Goal: Task Accomplishment & Management: Use online tool/utility

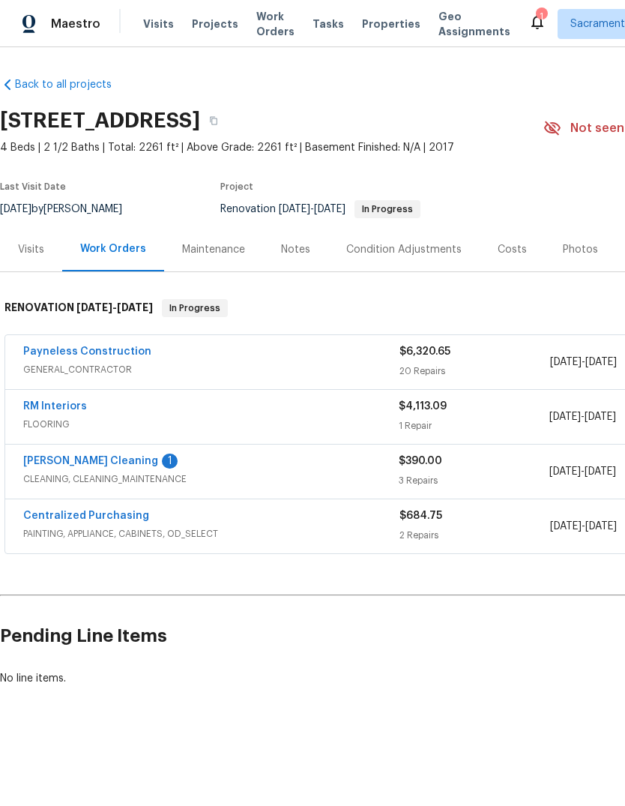
click at [57, 466] on link "[PERSON_NAME] Cleaning" at bounding box center [90, 461] width 135 height 10
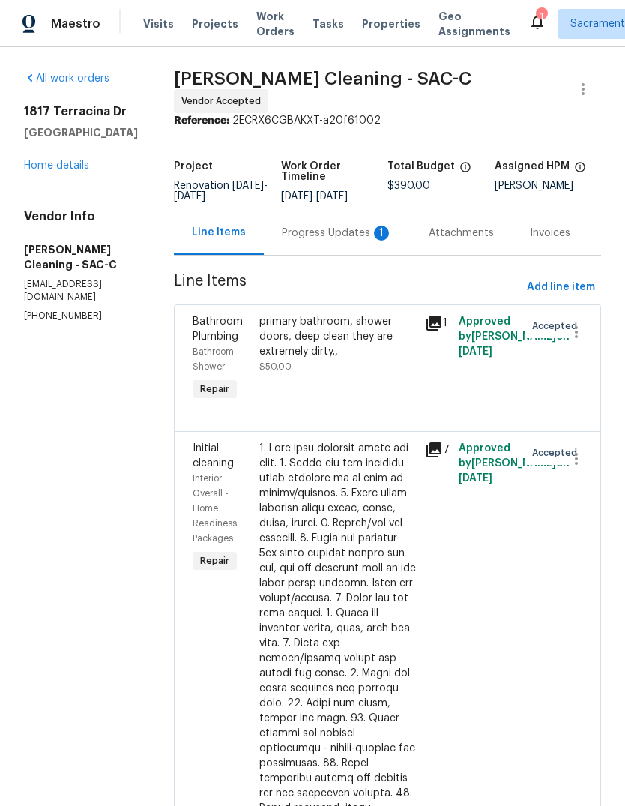
click at [337, 238] on div "Progress Updates 1" at bounding box center [337, 233] width 111 height 15
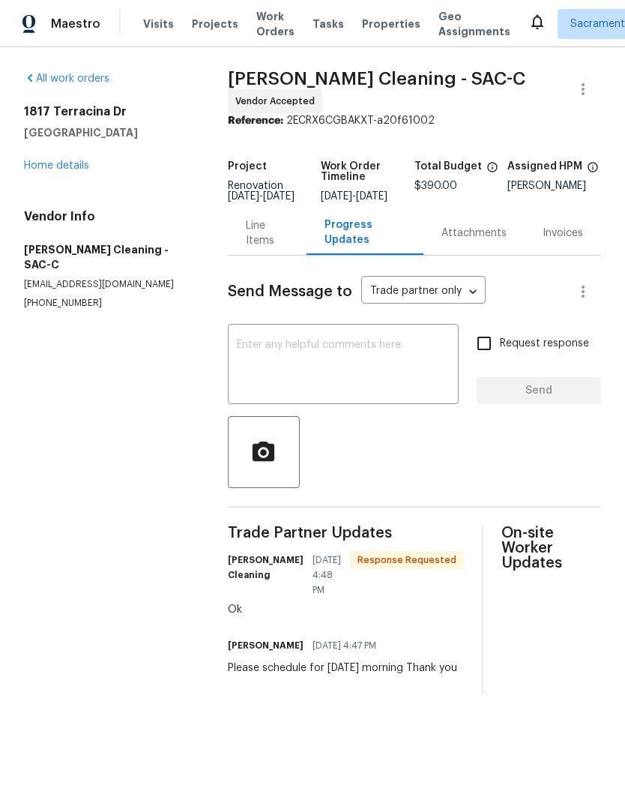
click at [265, 361] on textarea at bounding box center [343, 366] width 213 height 52
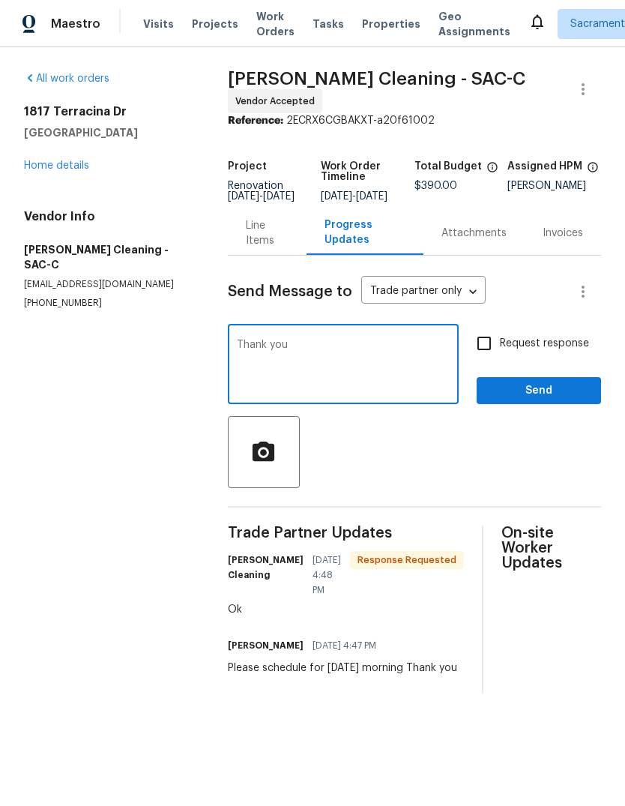
type textarea "Thank you"
click at [534, 399] on span "Send" at bounding box center [539, 391] width 100 height 19
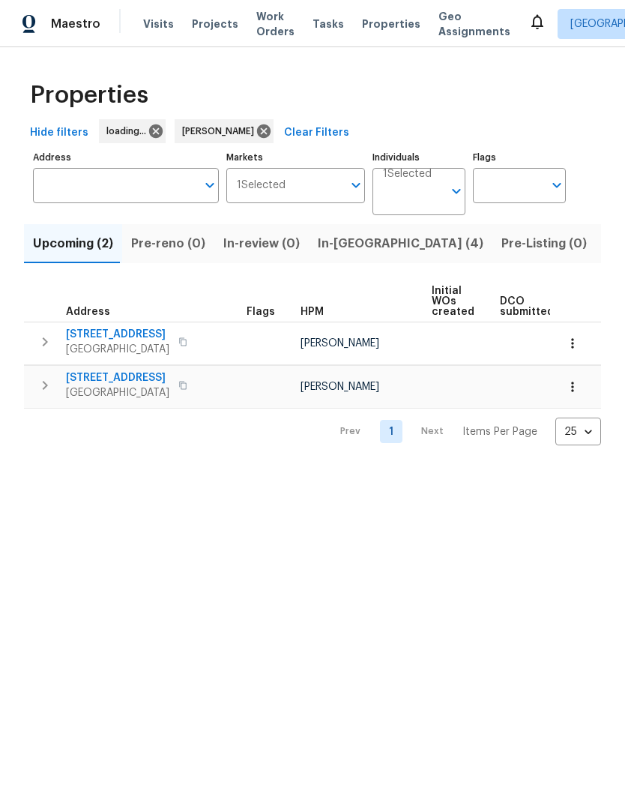
click at [344, 249] on span "In-reno (4)" at bounding box center [401, 243] width 166 height 21
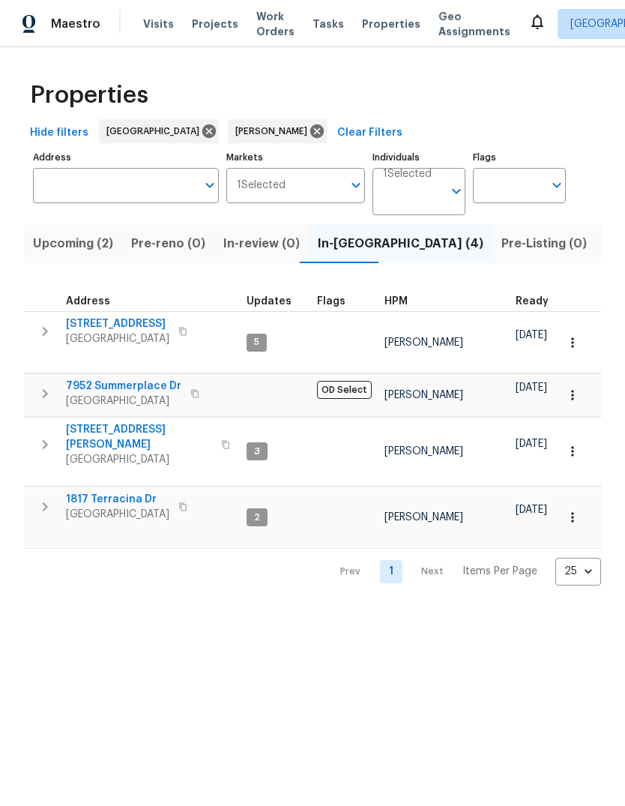
click at [61, 233] on button "Upcoming (2)" at bounding box center [73, 243] width 98 height 39
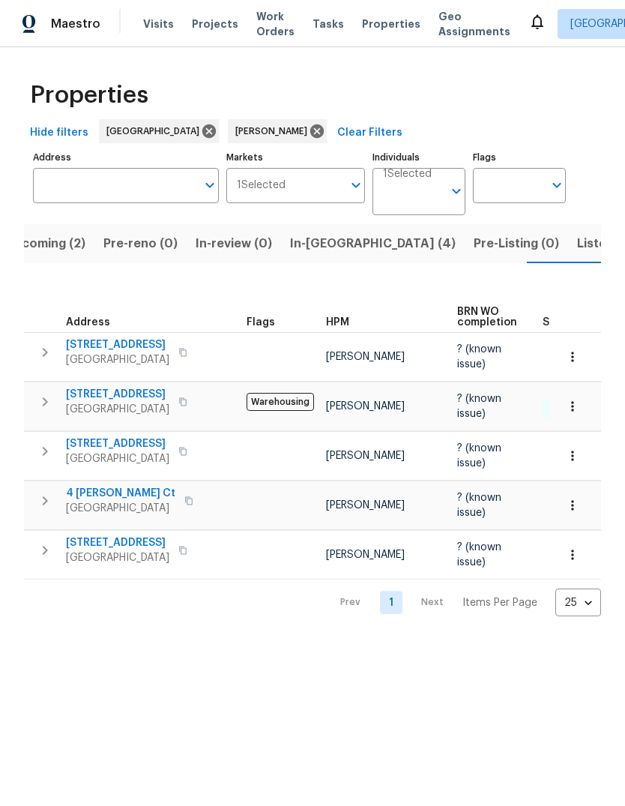
click at [85, 508] on span "[GEOGRAPHIC_DATA]" at bounding box center [120, 508] width 109 height 15
click at [577, 251] on span "Listed (12)" at bounding box center [607, 243] width 61 height 21
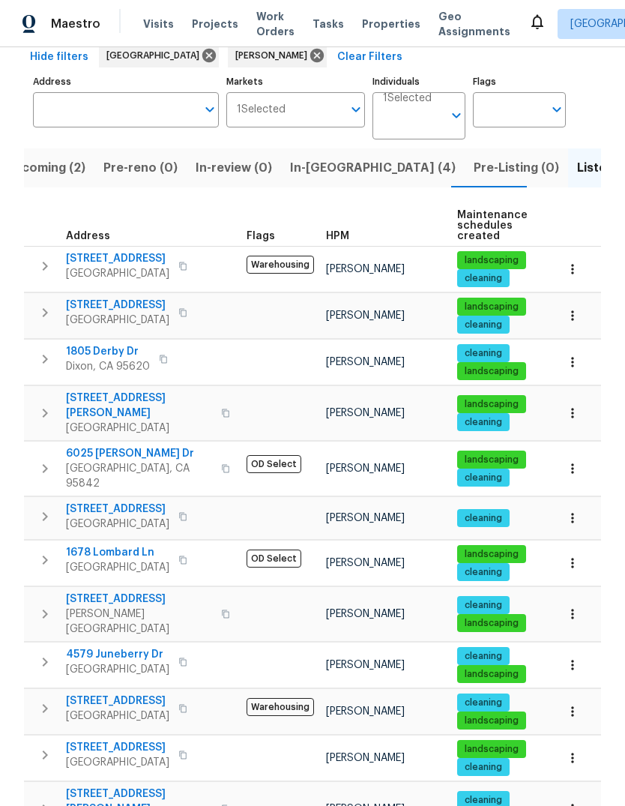
click at [94, 452] on span "6025 Brett Dr" at bounding box center [139, 453] width 146 height 15
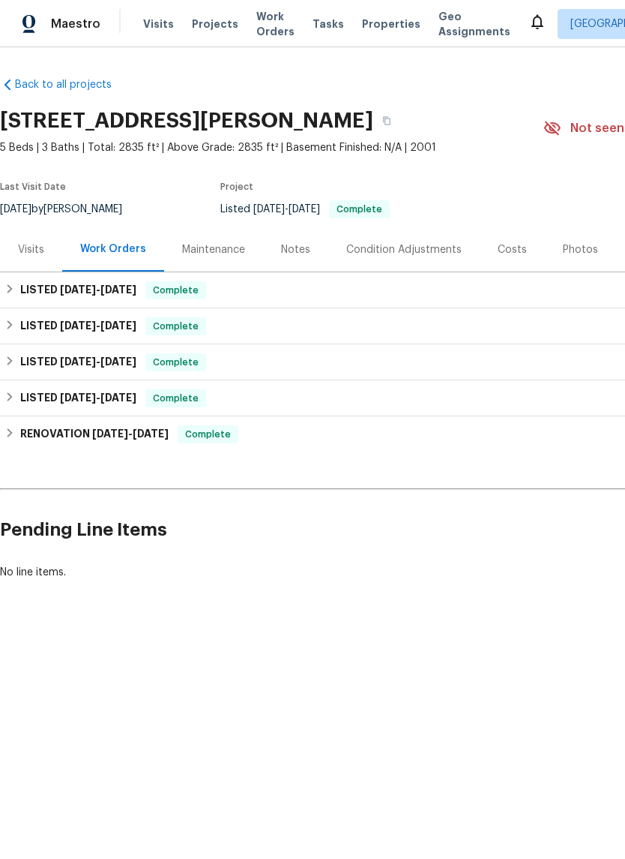
click at [297, 256] on div "Notes" at bounding box center [295, 249] width 29 height 15
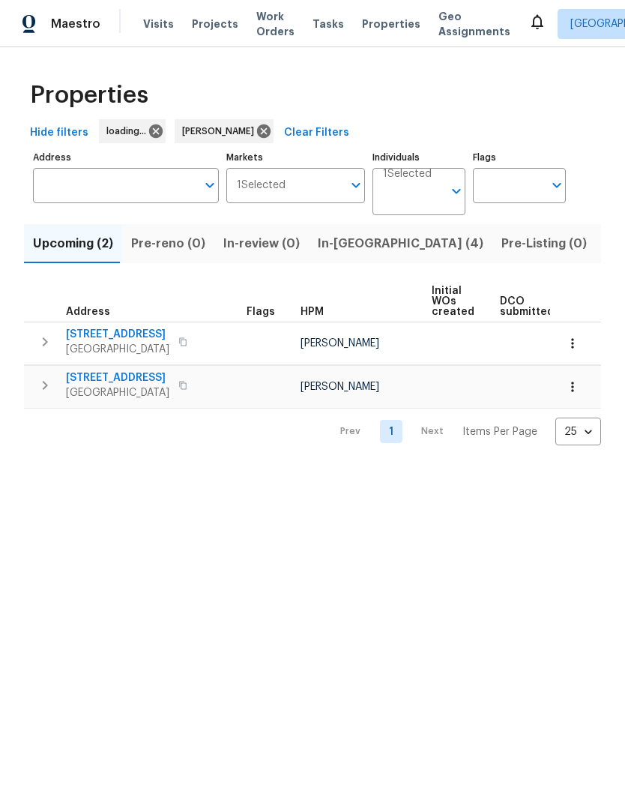
click at [605, 252] on span "Listed (12)" at bounding box center [635, 243] width 61 height 21
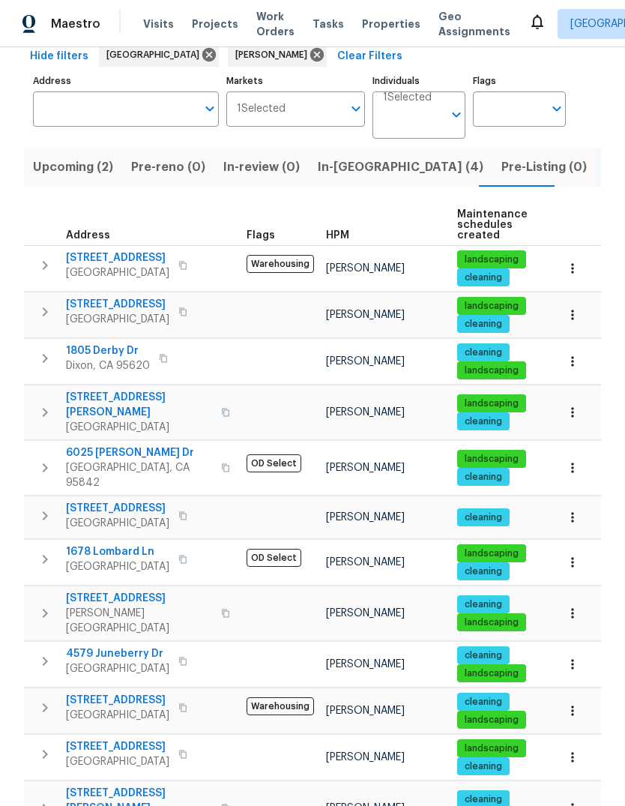
scroll to position [76, 0]
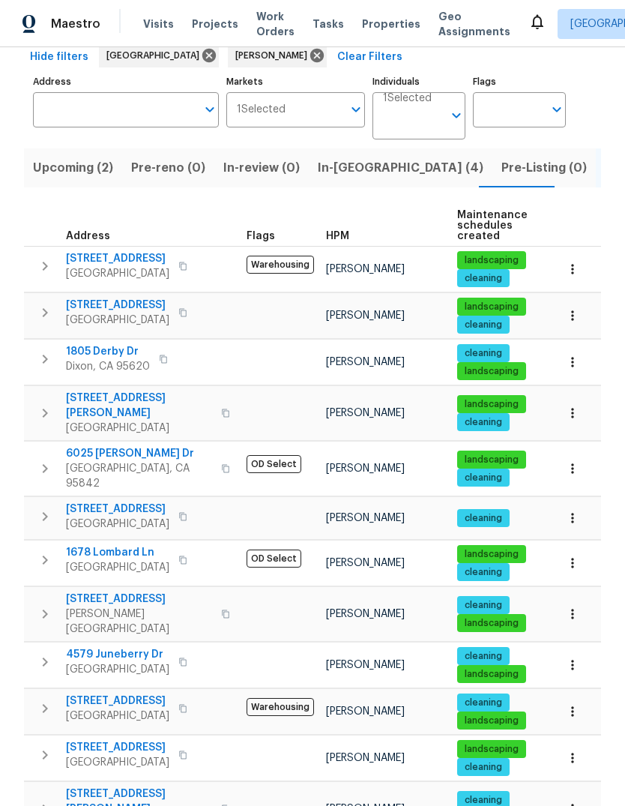
click at [40, 653] on icon "button" at bounding box center [45, 662] width 18 height 18
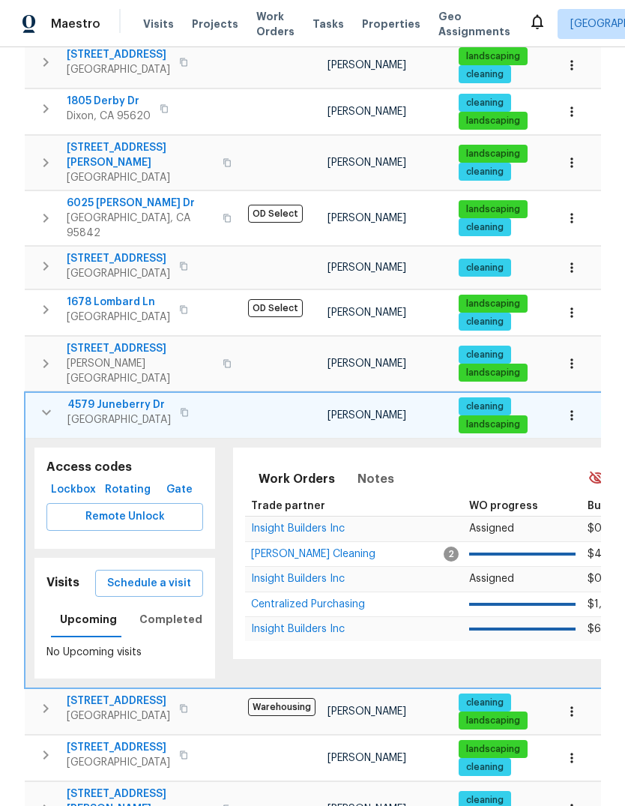
scroll to position [325, 0]
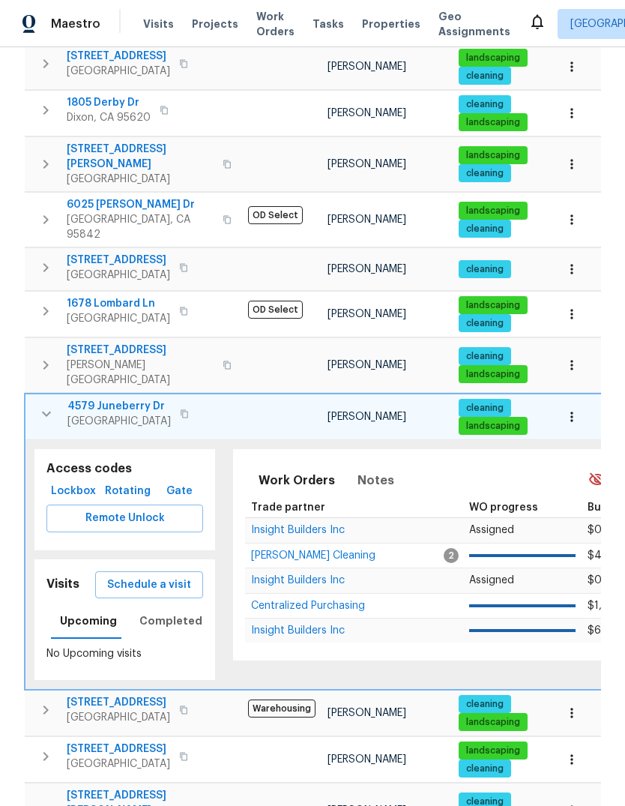
click at [161, 576] on span "Schedule a visit" at bounding box center [149, 585] width 84 height 19
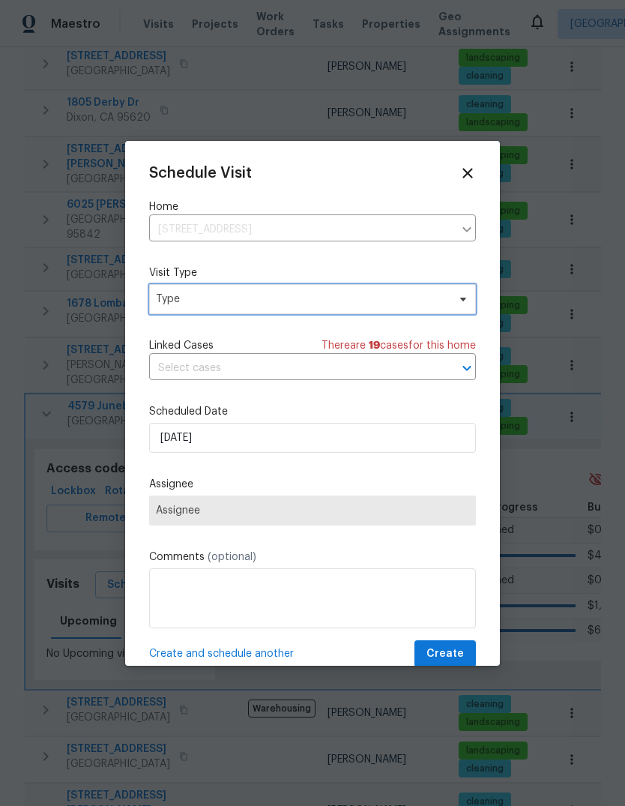
click at [336, 306] on span "Type" at bounding box center [302, 299] width 292 height 15
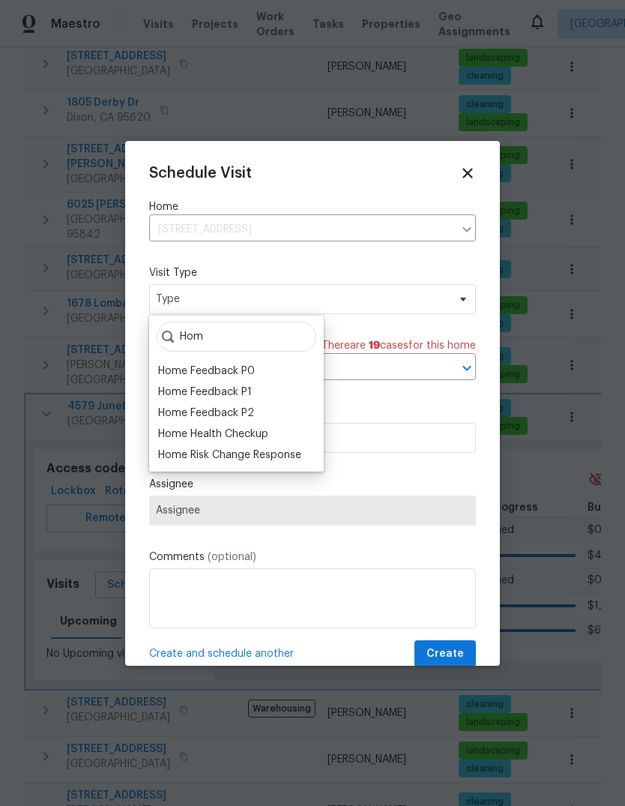
type input "Hom"
click at [260, 437] on div "Home Health Checkup" at bounding box center [213, 434] width 110 height 15
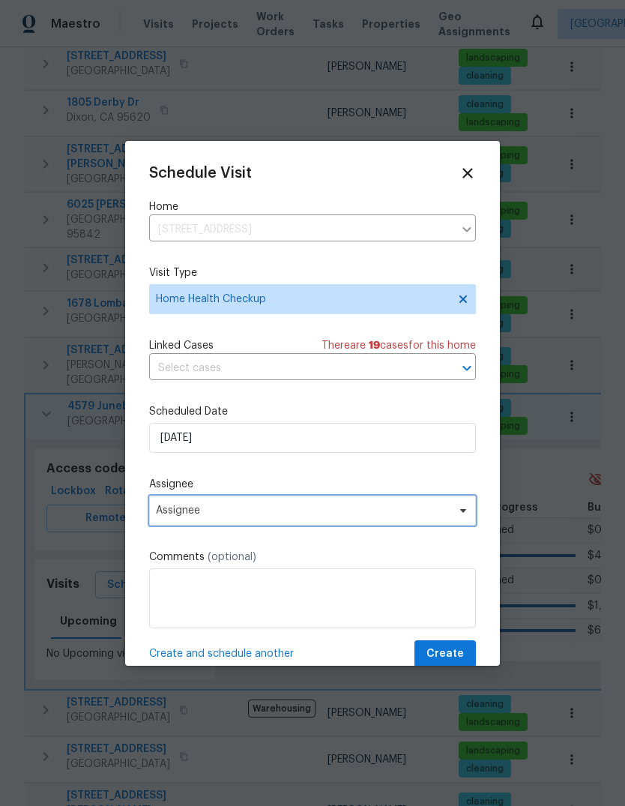
click at [456, 525] on span "Assignee" at bounding box center [312, 511] width 327 height 30
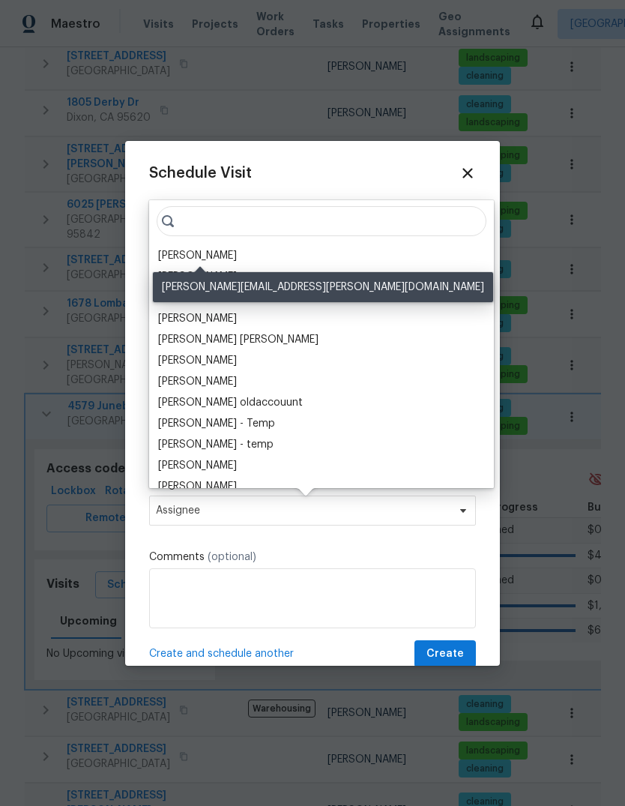
click at [237, 259] on div "[PERSON_NAME]" at bounding box center [197, 255] width 79 height 15
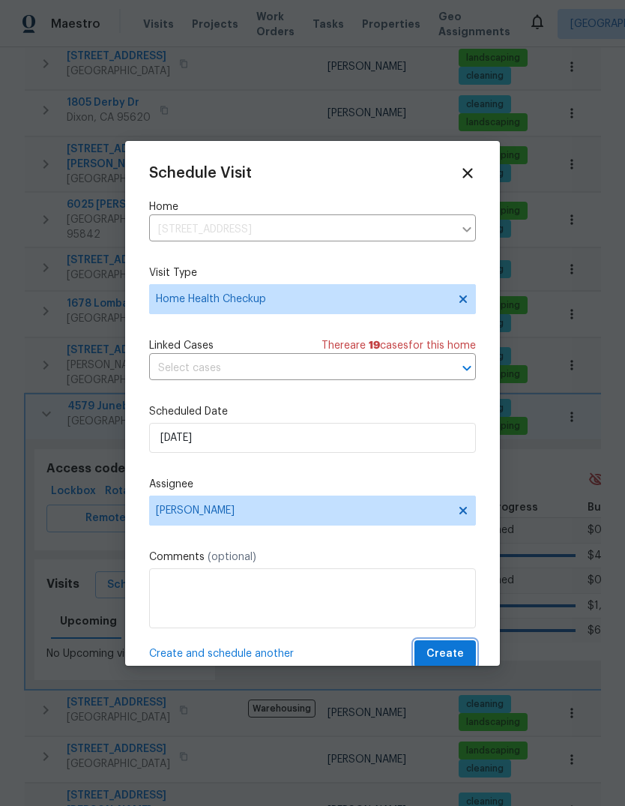
click at [462, 664] on span "Create" at bounding box center [445, 654] width 37 height 19
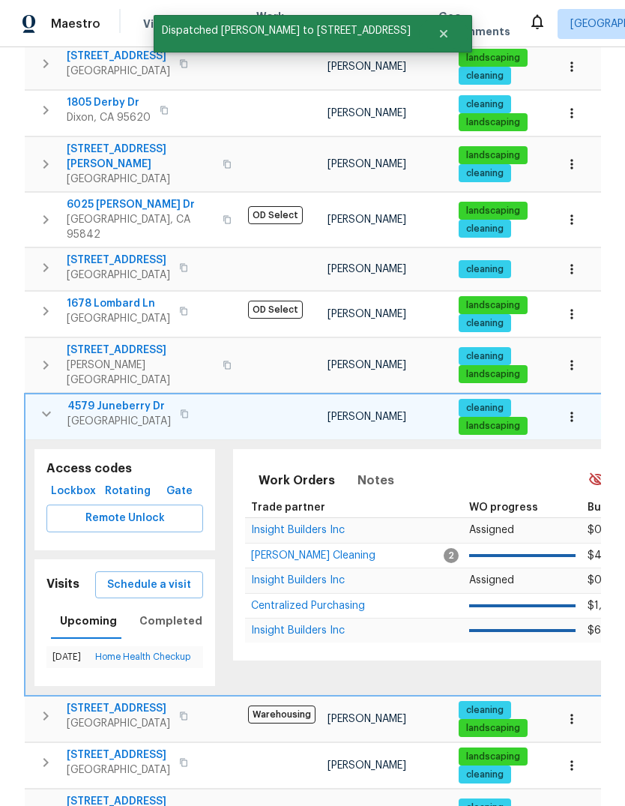
click at [43, 412] on icon "button" at bounding box center [46, 414] width 9 height 5
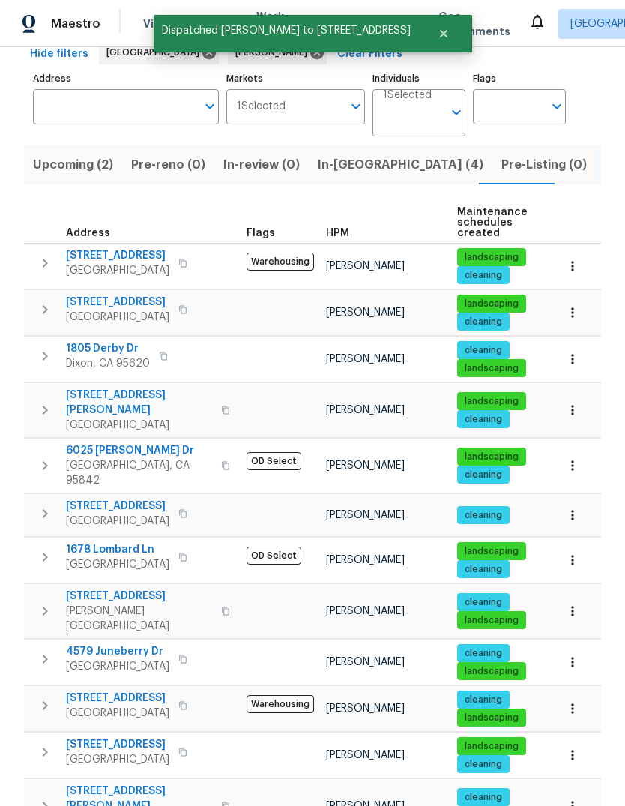
scroll to position [76, 0]
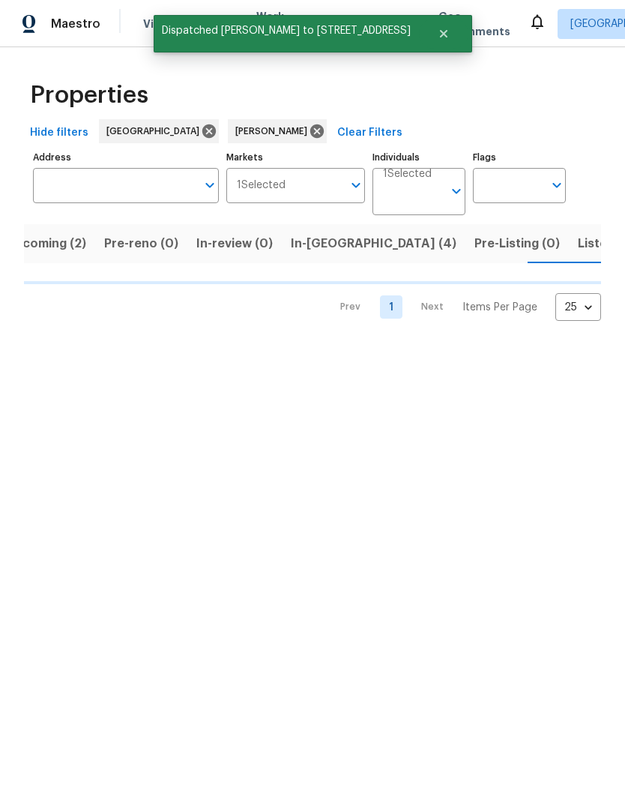
scroll to position [0, 28]
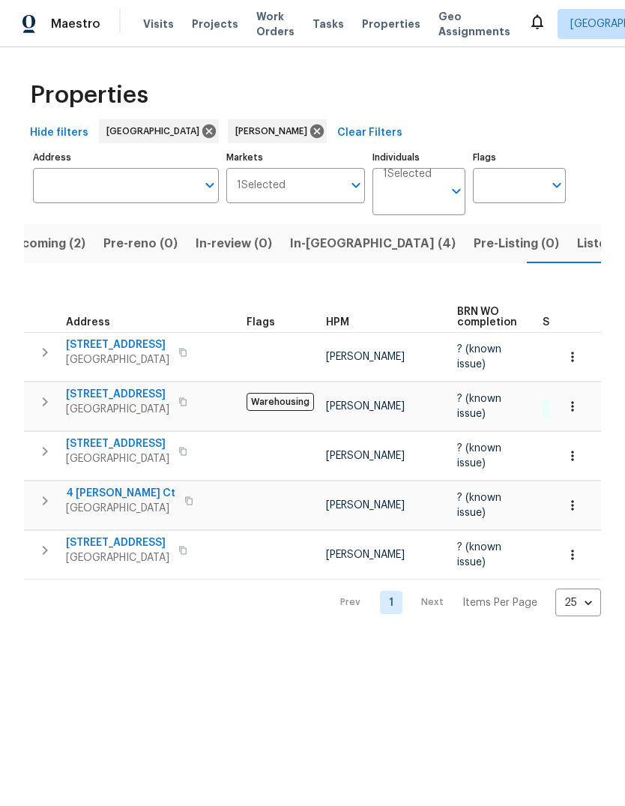
click at [51, 359] on icon "button" at bounding box center [45, 352] width 18 height 18
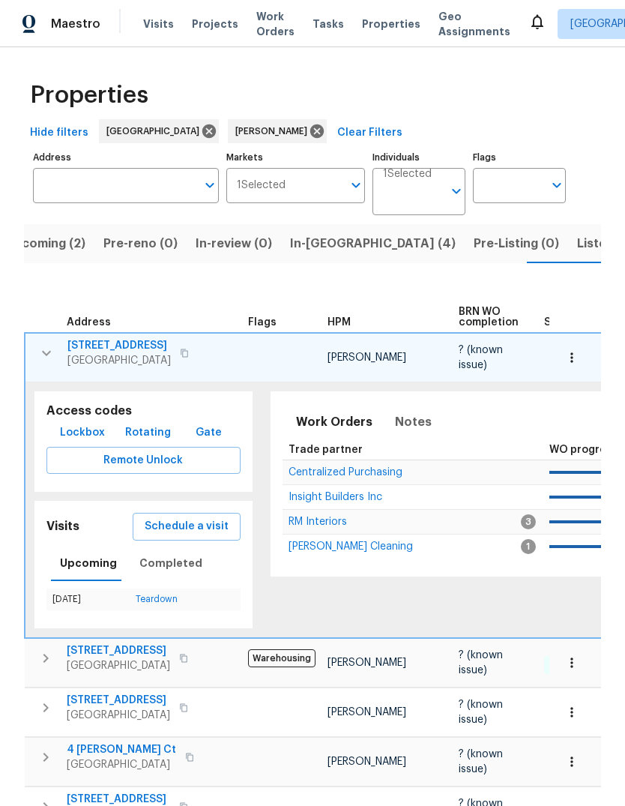
click at [154, 533] on span "Schedule a visit" at bounding box center [187, 526] width 84 height 19
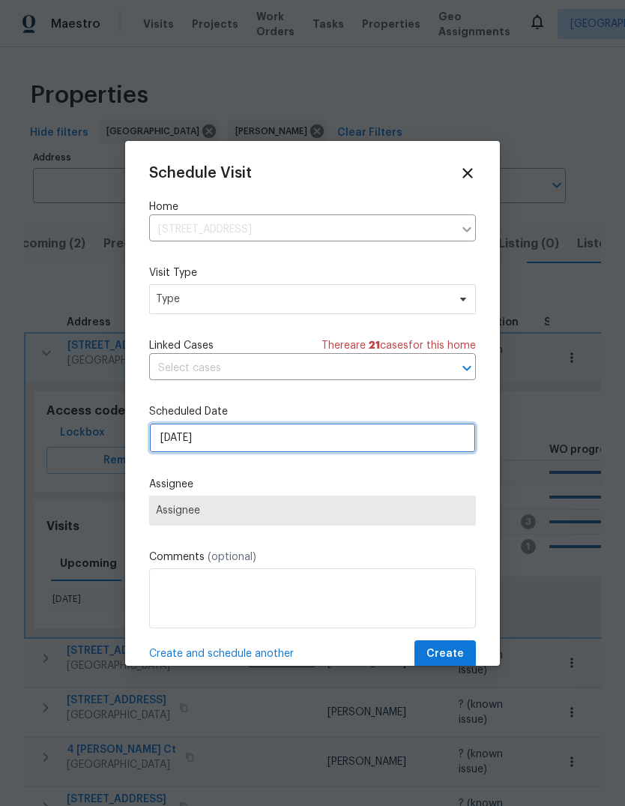
click at [364, 453] on input "10/9/2025" at bounding box center [312, 438] width 327 height 30
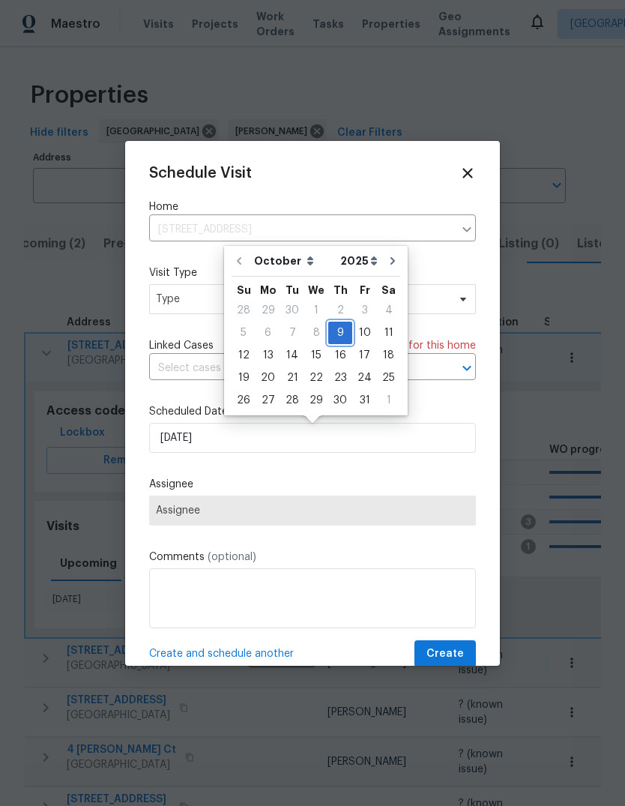
click at [340, 334] on div "9" at bounding box center [340, 332] width 24 height 21
click at [177, 314] on span "Type" at bounding box center [312, 299] width 327 height 30
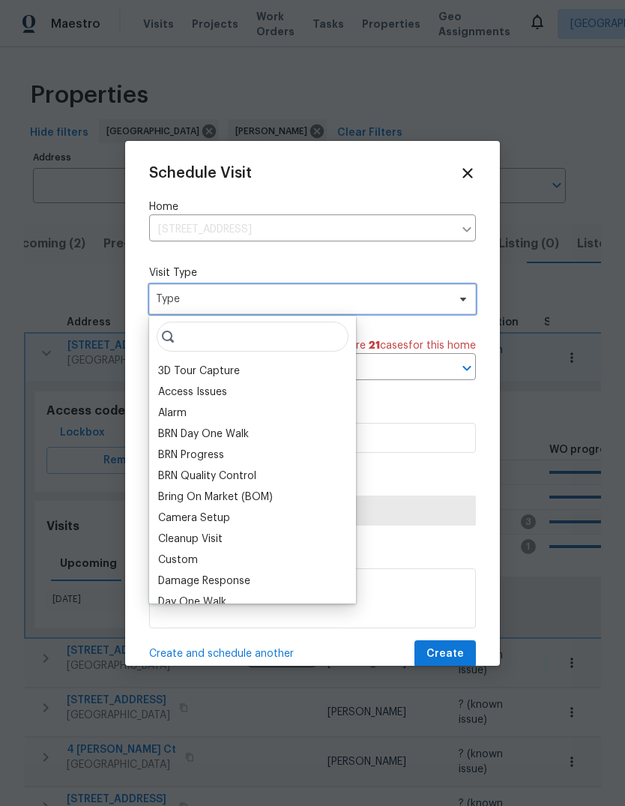
click at [461, 304] on icon at bounding box center [463, 299] width 12 height 12
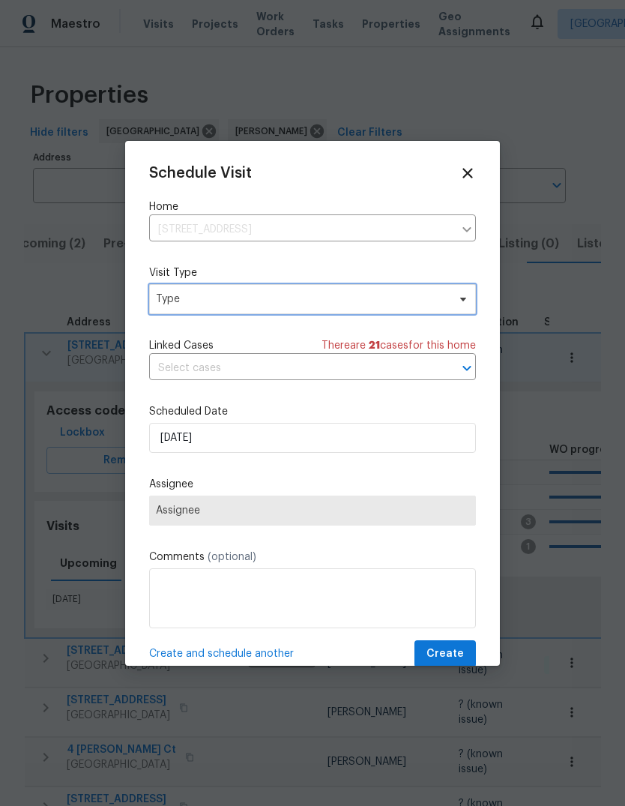
click at [467, 304] on icon at bounding box center [463, 299] width 12 height 12
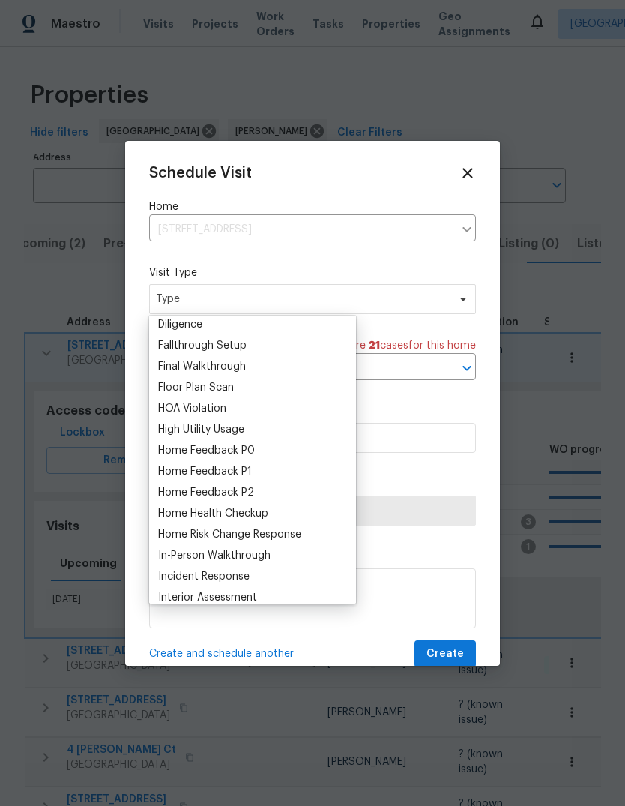
scroll to position [341, 0]
click at [281, 521] on div "Home Health Checkup" at bounding box center [253, 512] width 198 height 21
click at [178, 514] on div "Home Health Checkup" at bounding box center [213, 512] width 110 height 15
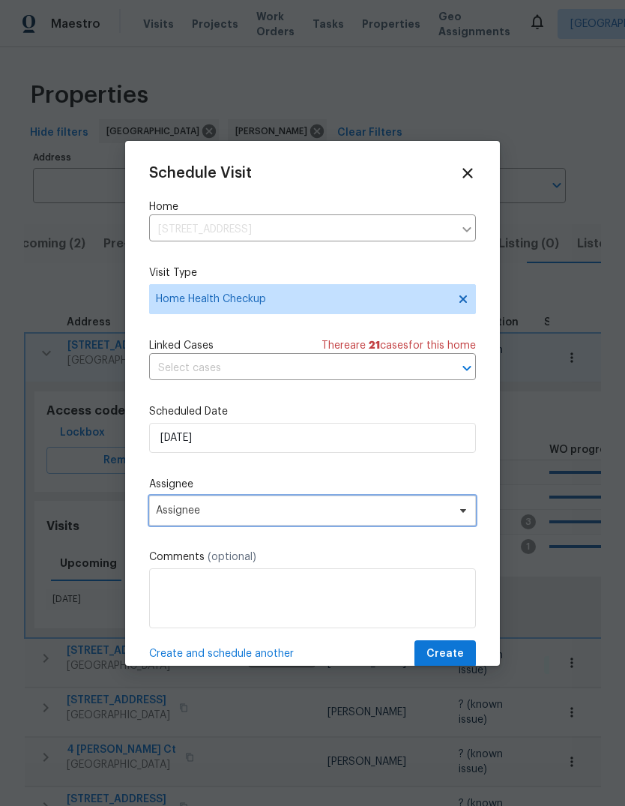
click at [442, 526] on span "Assignee" at bounding box center [312, 511] width 327 height 30
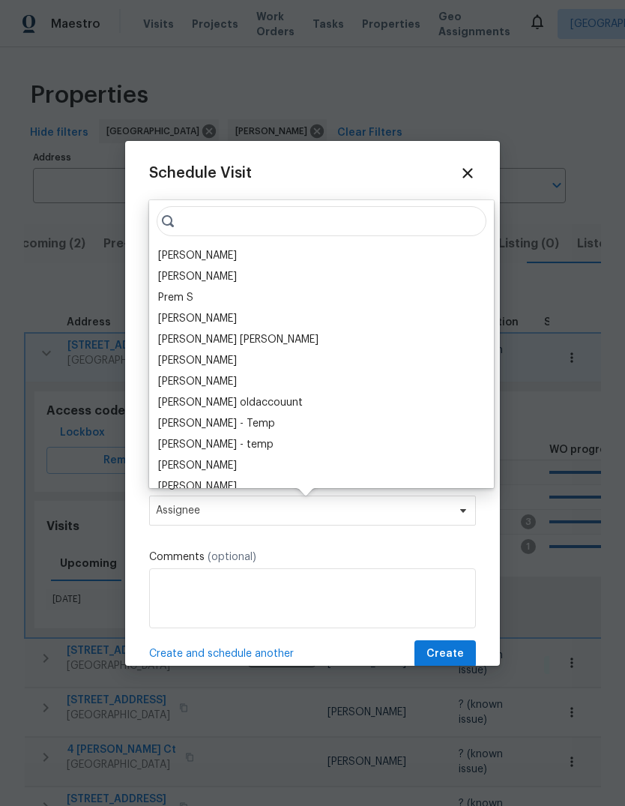
click at [237, 259] on div "[PERSON_NAME]" at bounding box center [197, 255] width 79 height 15
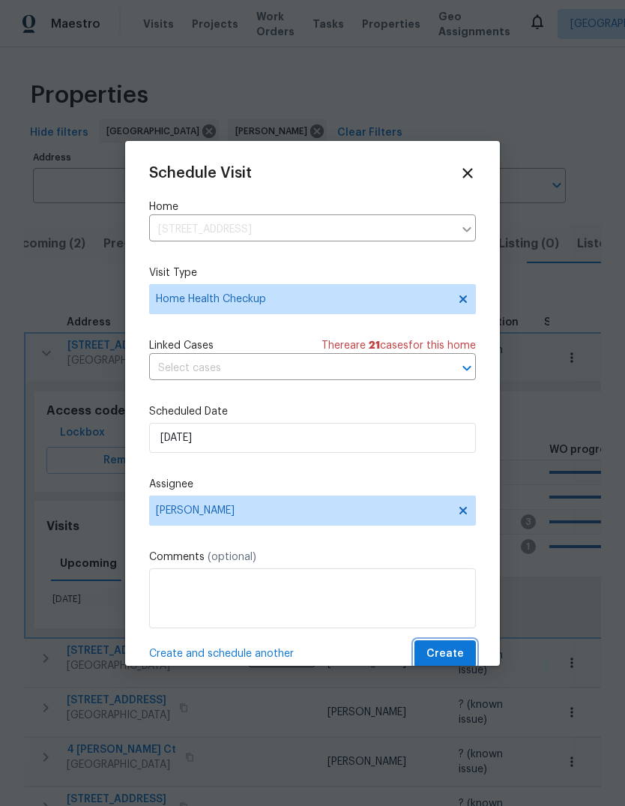
click at [461, 660] on span "Create" at bounding box center [445, 654] width 37 height 19
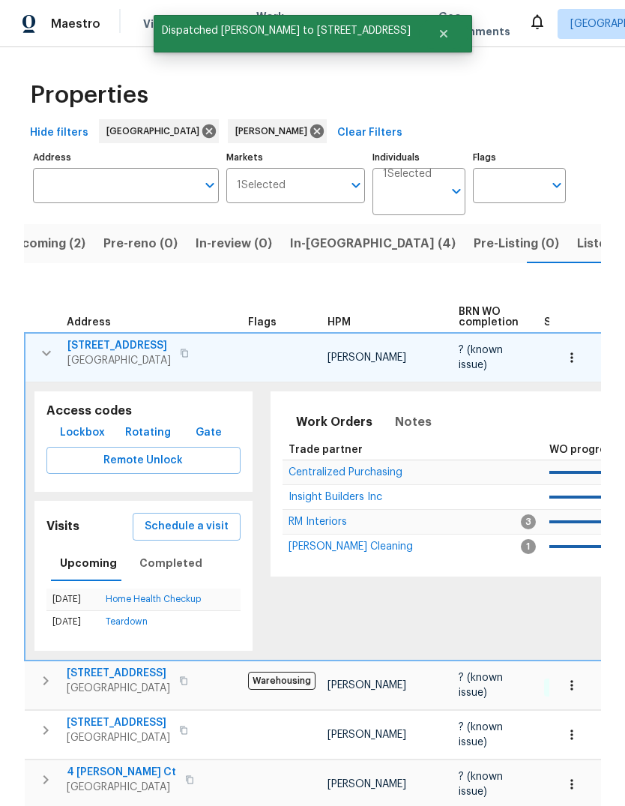
click at [37, 400] on div "Access codes Lockbox Rotating Gate Remote Unlock" at bounding box center [143, 441] width 218 height 100
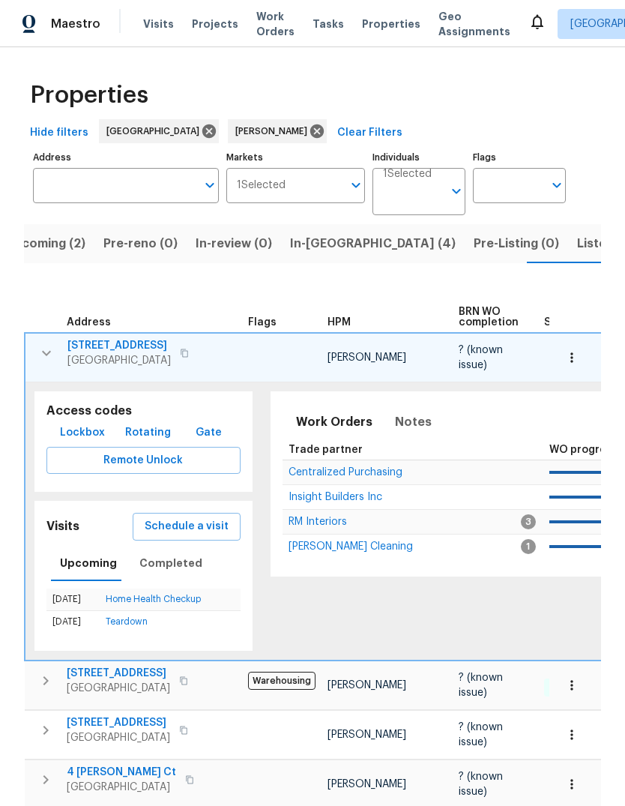
click at [38, 341] on button "button" at bounding box center [46, 353] width 30 height 30
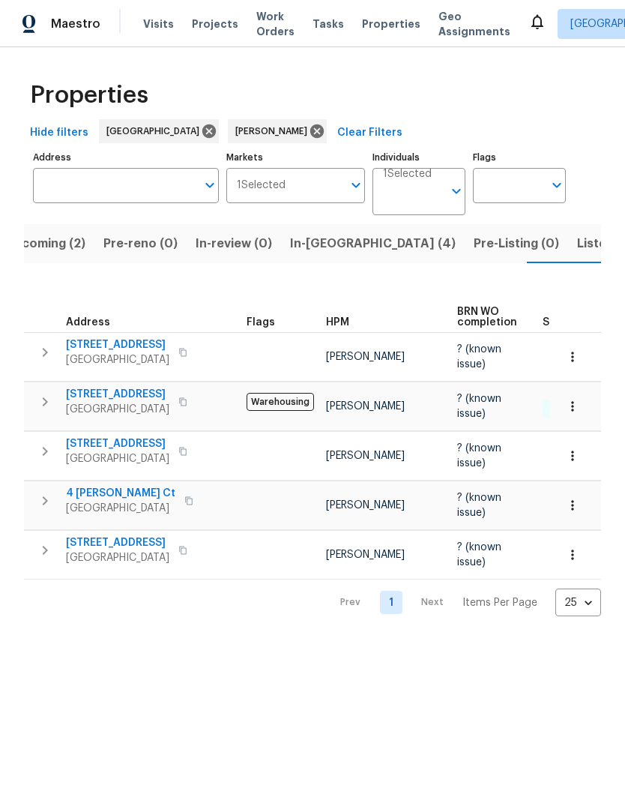
click at [577, 244] on span "Listed (12)" at bounding box center [607, 243] width 61 height 21
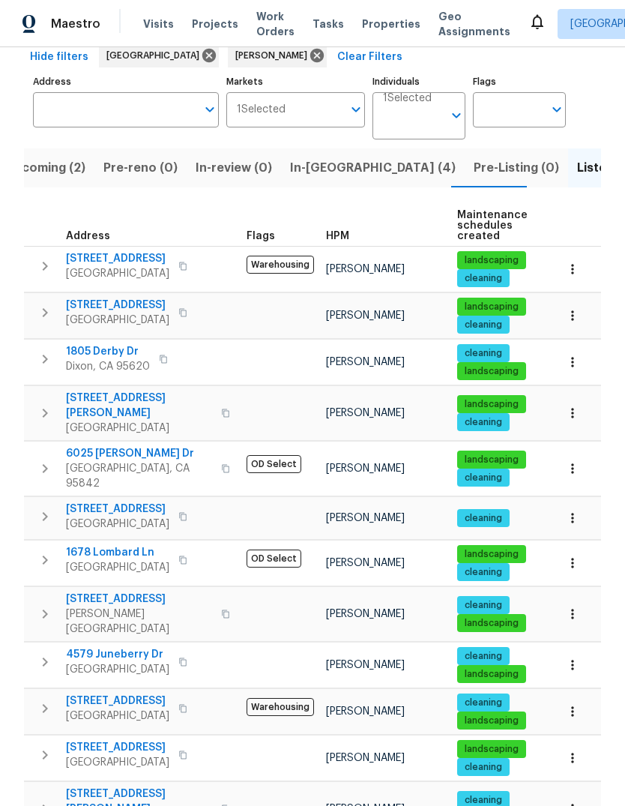
scroll to position [56, 0]
click at [117, 709] on span "Rio Vista, CA 94571" at bounding box center [117, 716] width 103 height 15
click at [51, 700] on icon "button" at bounding box center [45, 709] width 18 height 18
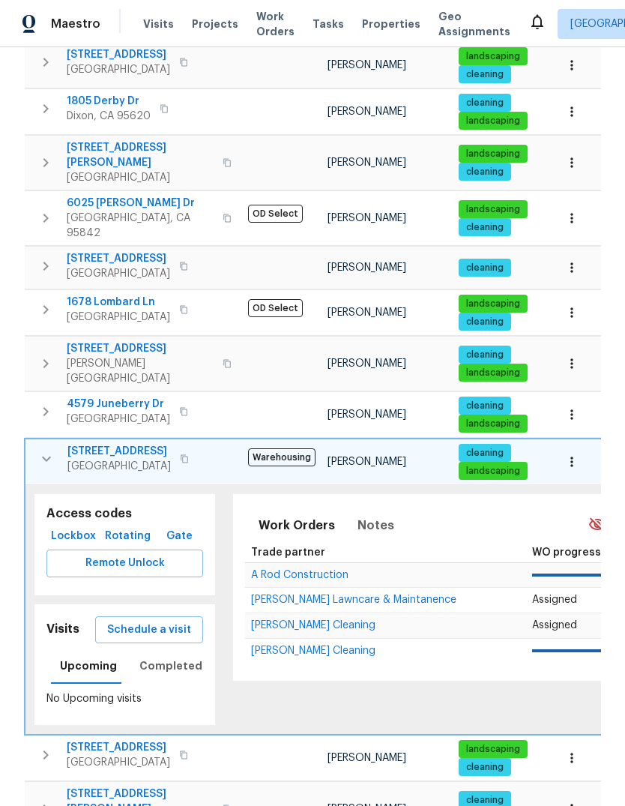
scroll to position [325, 0]
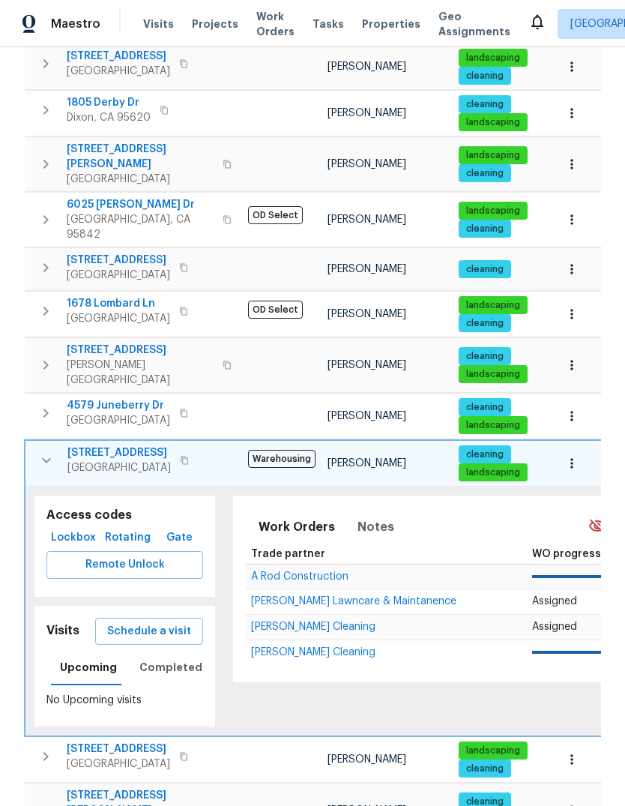
click at [163, 622] on span "Schedule a visit" at bounding box center [149, 631] width 84 height 19
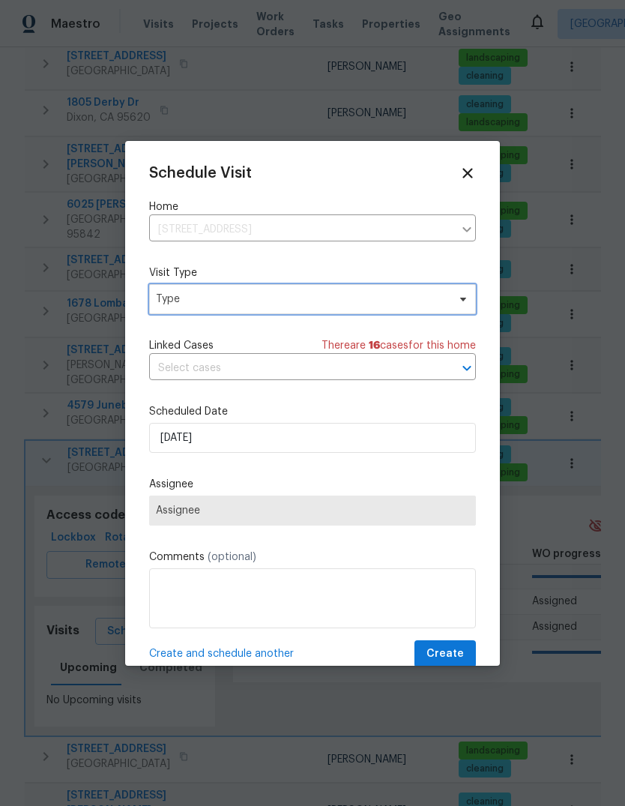
click at [436, 306] on span "Type" at bounding box center [302, 299] width 292 height 15
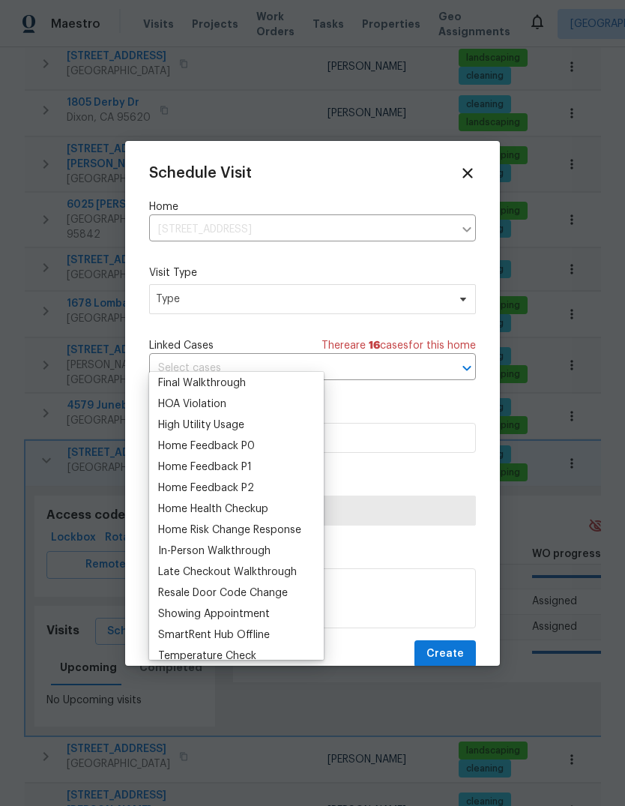
scroll to position [92, 0]
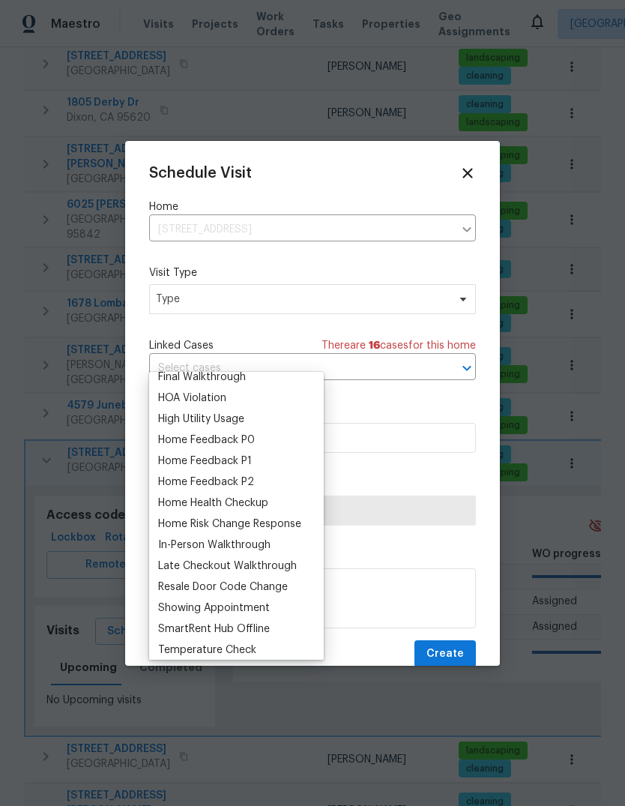
type input "H"
click at [268, 496] on div "Home Health Checkup" at bounding box center [213, 503] width 110 height 15
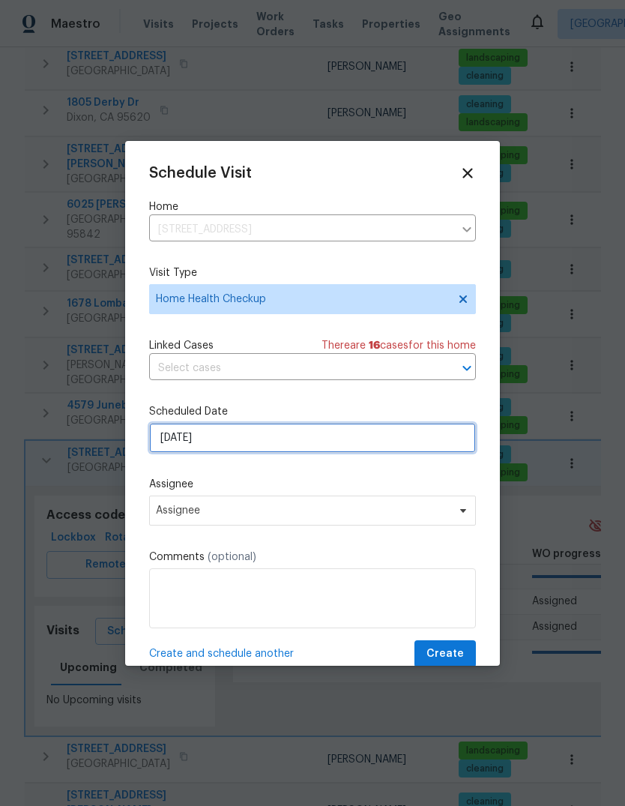
click at [387, 445] on input "10/9/2025" at bounding box center [312, 438] width 327 height 30
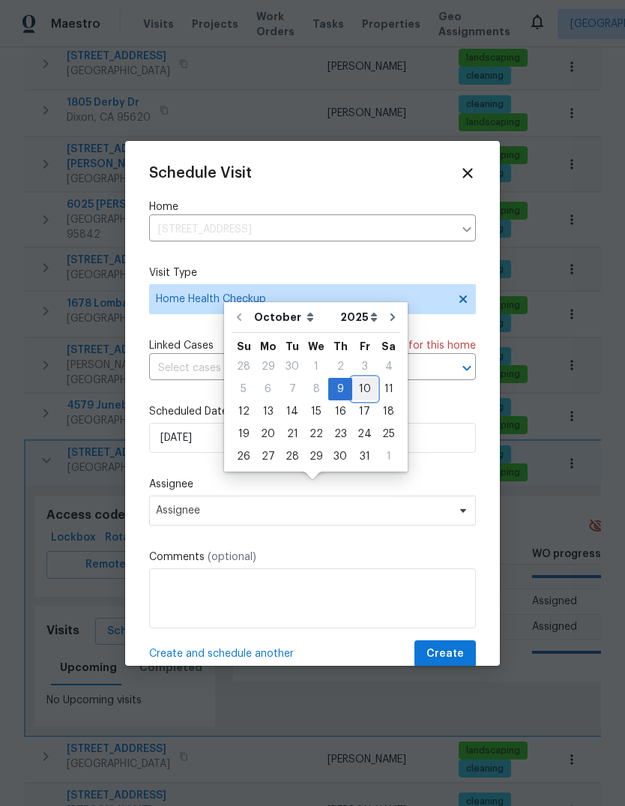
click at [364, 379] on div "10" at bounding box center [364, 389] width 25 height 21
type input "10/10/2025"
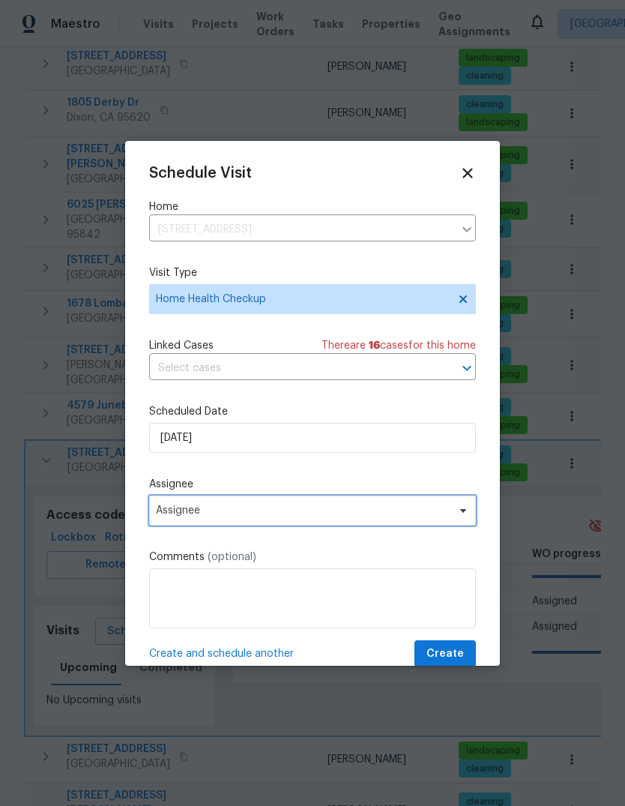
click at [413, 526] on span "Assignee" at bounding box center [312, 511] width 327 height 30
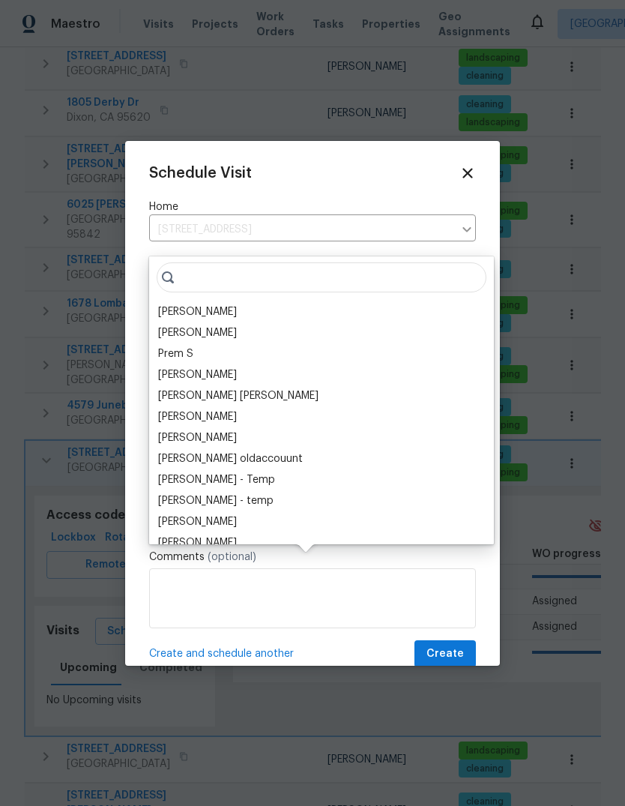
click at [237, 304] on div "[PERSON_NAME]" at bounding box center [197, 311] width 79 height 15
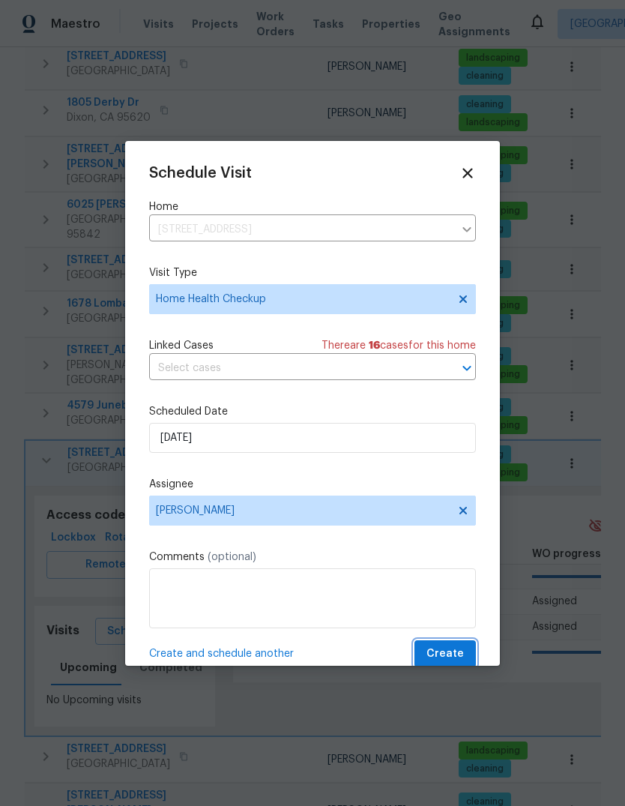
click at [457, 658] on span "Create" at bounding box center [445, 654] width 37 height 19
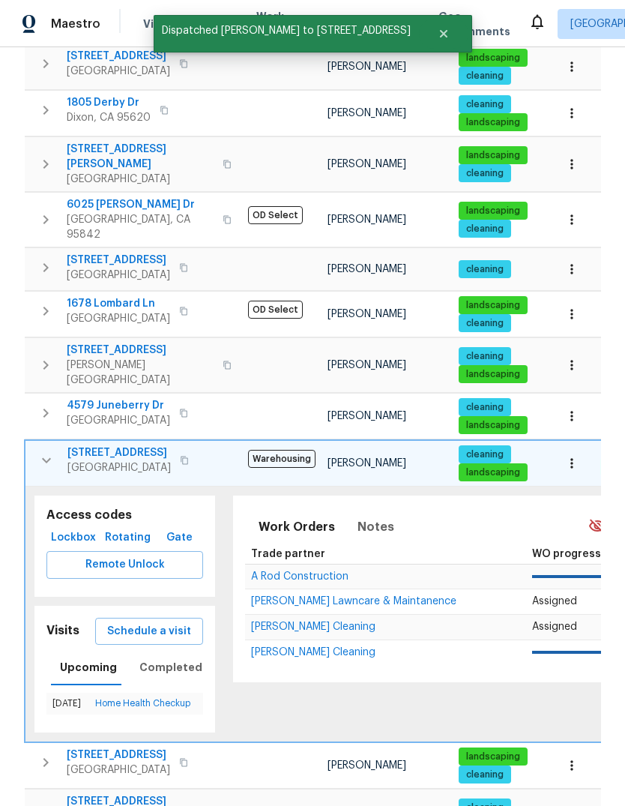
click at [34, 441] on td "2211 Reunion Ln Rio Vista, CA 94571" at bounding box center [133, 460] width 217 height 39
click at [42, 451] on icon "button" at bounding box center [46, 460] width 18 height 18
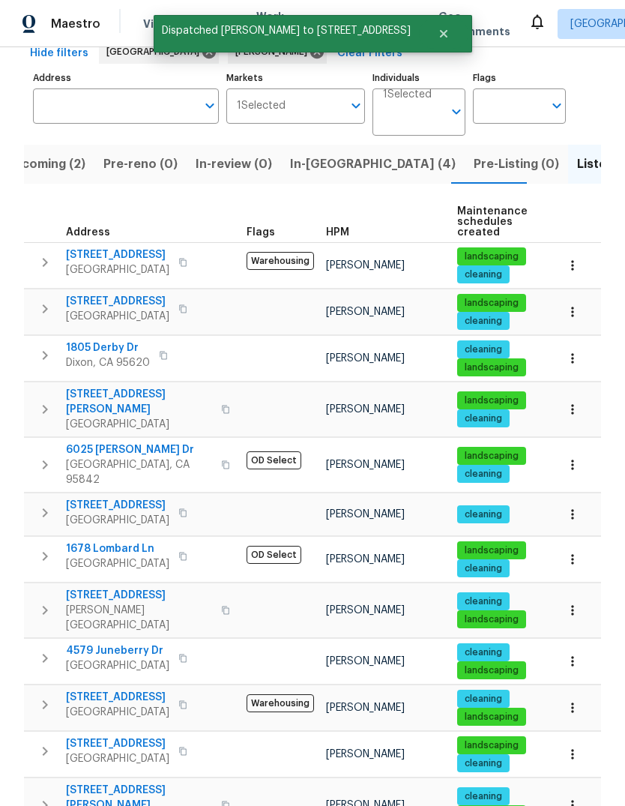
scroll to position [76, 0]
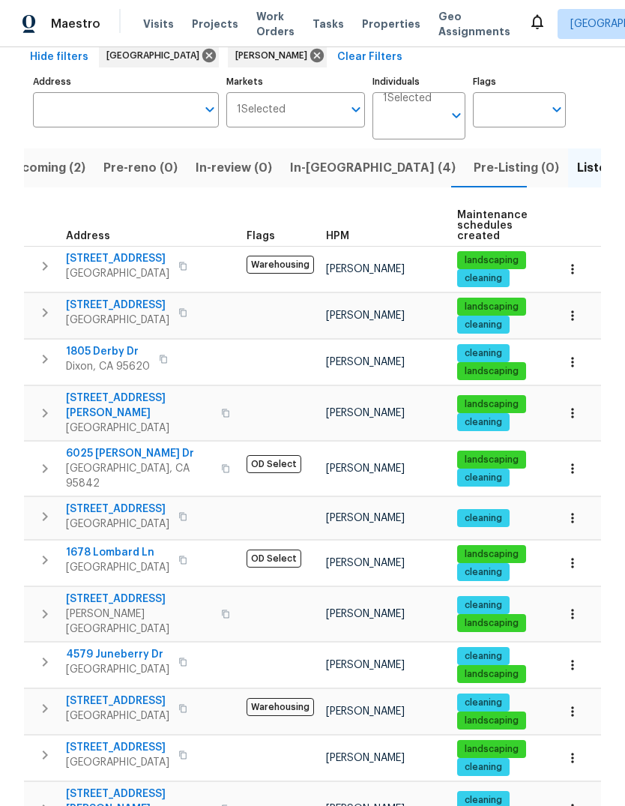
click at [34, 592] on button "button" at bounding box center [45, 614] width 30 height 45
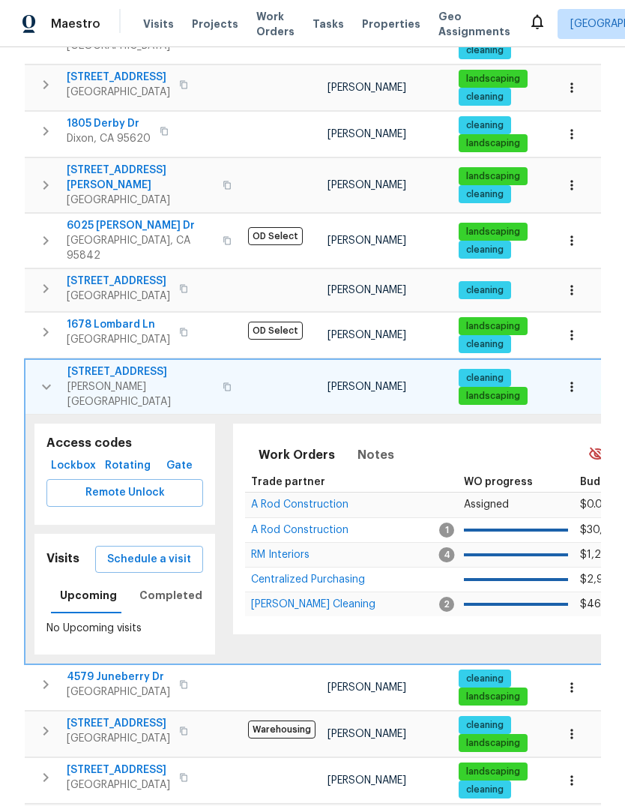
scroll to position [322, 0]
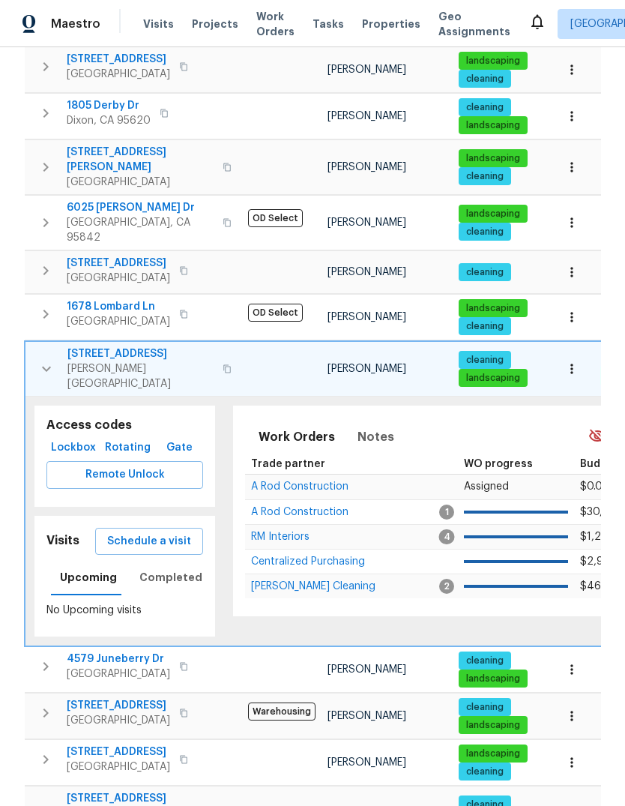
click at [157, 532] on span "Schedule a visit" at bounding box center [149, 541] width 84 height 19
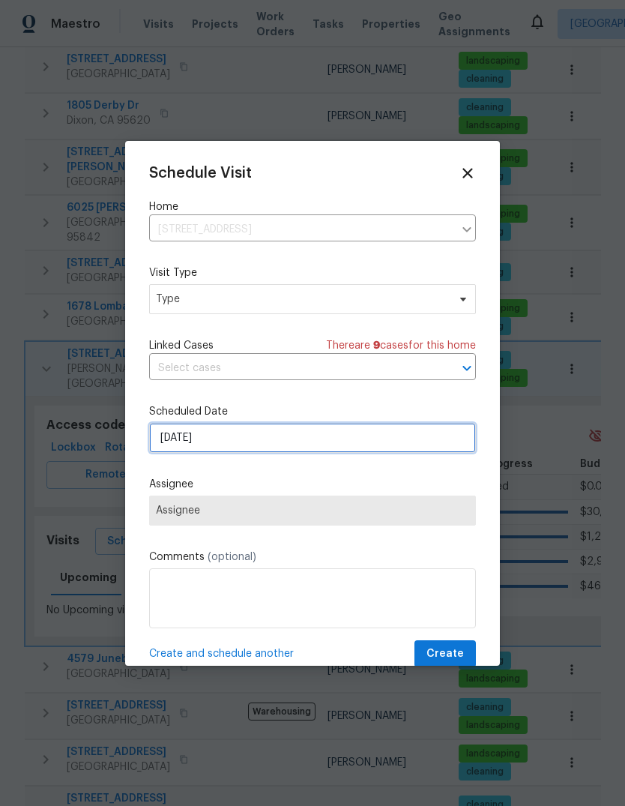
click at [289, 453] on input "10/9/2025" at bounding box center [312, 438] width 327 height 30
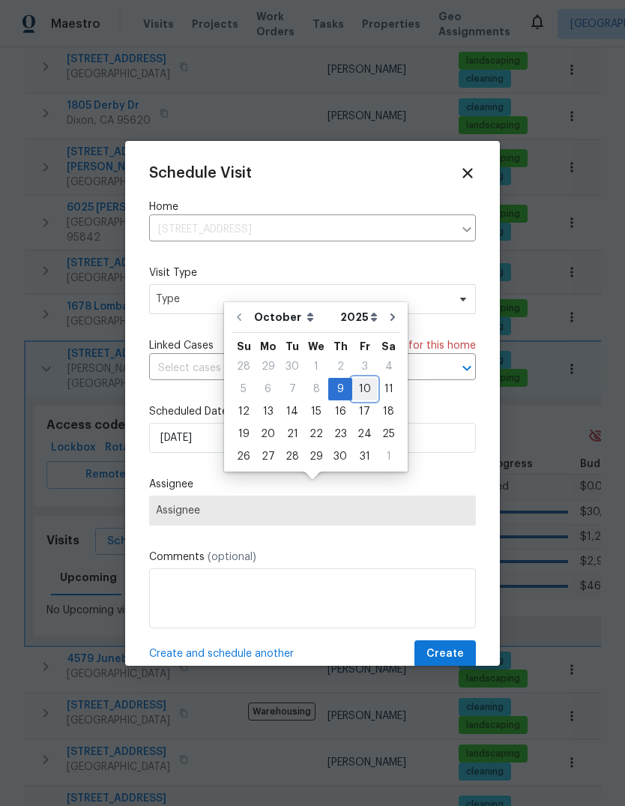
click at [361, 379] on div "10" at bounding box center [364, 389] width 25 height 21
type input "10/10/2025"
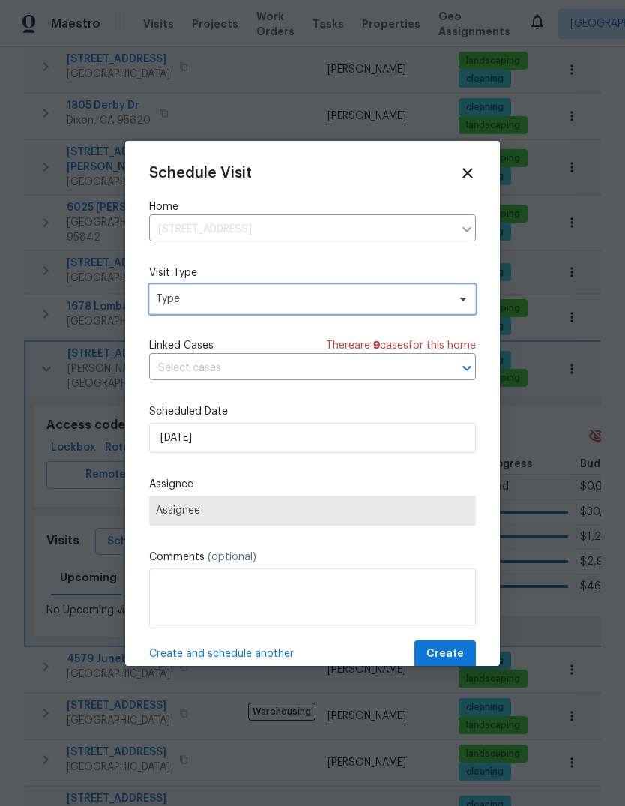
click at [274, 298] on span "Type" at bounding box center [302, 299] width 292 height 15
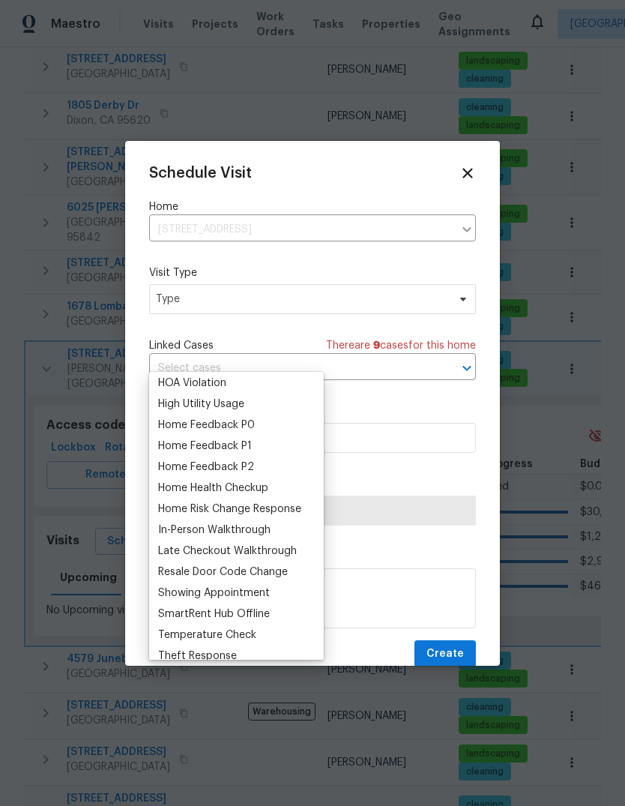
scroll to position [109, 0]
type input "H"
click at [263, 479] on div "Home Health Checkup" at bounding box center [213, 486] width 110 height 15
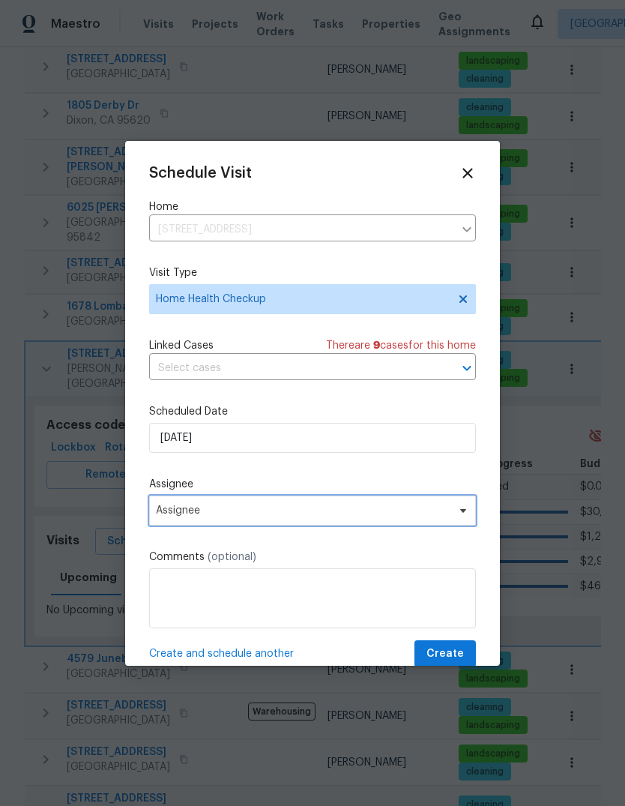
click at [448, 526] on span "Assignee" at bounding box center [312, 511] width 327 height 30
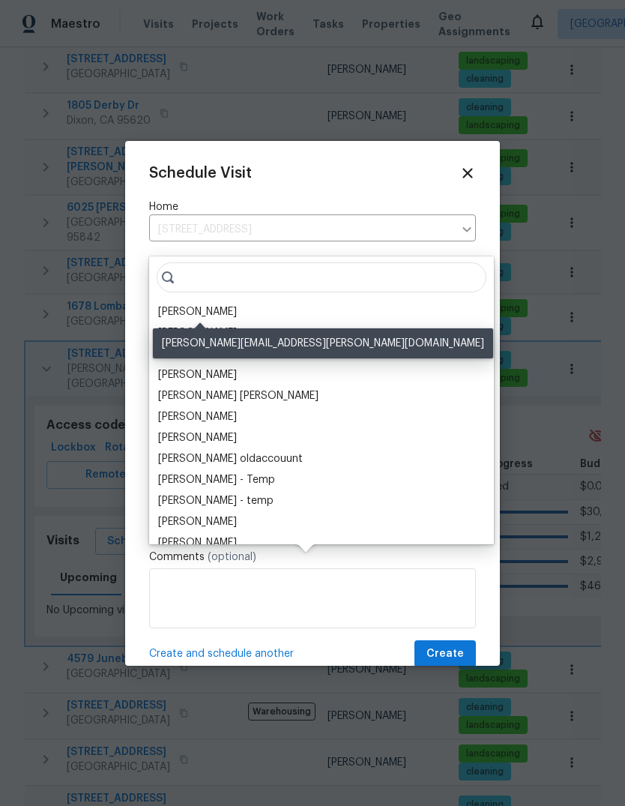
click at [237, 304] on div "[PERSON_NAME]" at bounding box center [197, 311] width 79 height 15
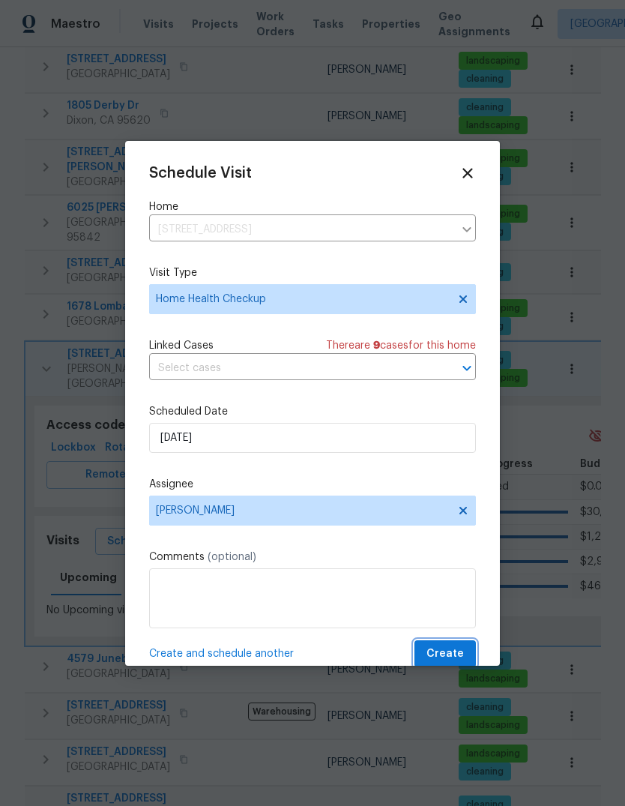
click at [457, 664] on span "Create" at bounding box center [445, 654] width 37 height 19
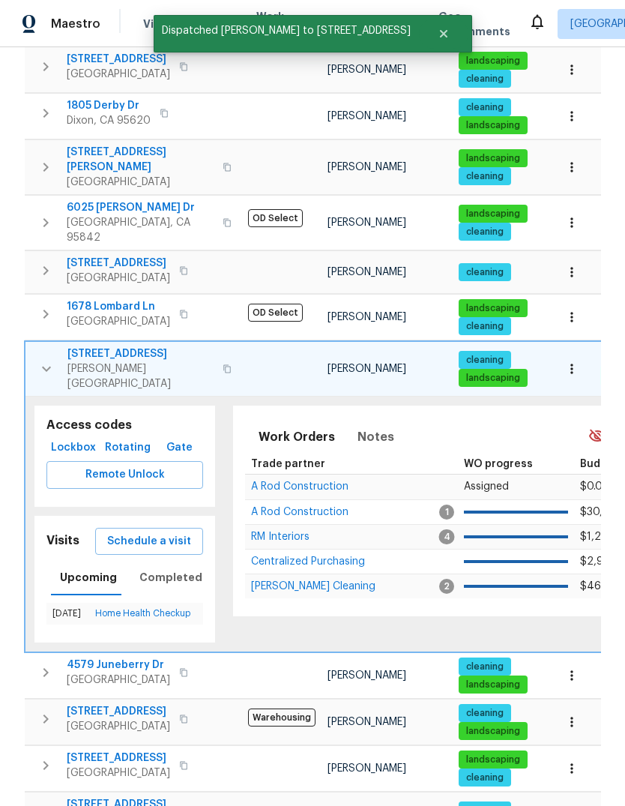
click at [30, 342] on td "1540 Pastal Way Davis, CA 95618" at bounding box center [133, 369] width 217 height 54
click at [40, 360] on icon "button" at bounding box center [46, 369] width 18 height 18
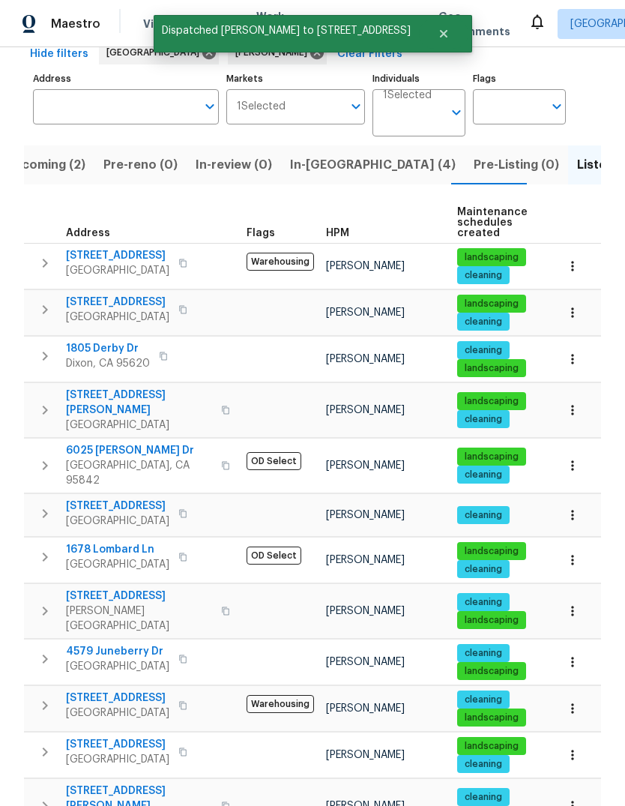
scroll to position [76, 0]
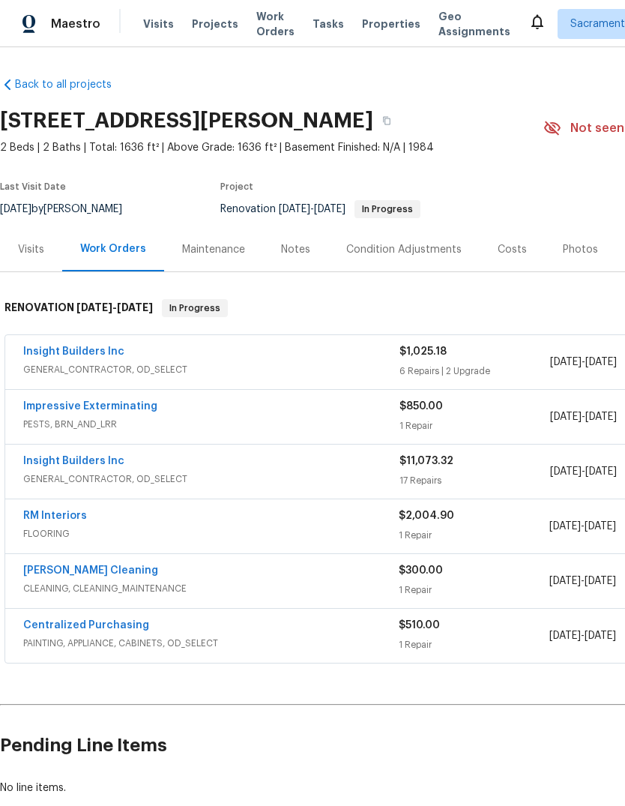
click at [61, 421] on span "PESTS, BRN_AND_LRR" at bounding box center [211, 424] width 376 height 15
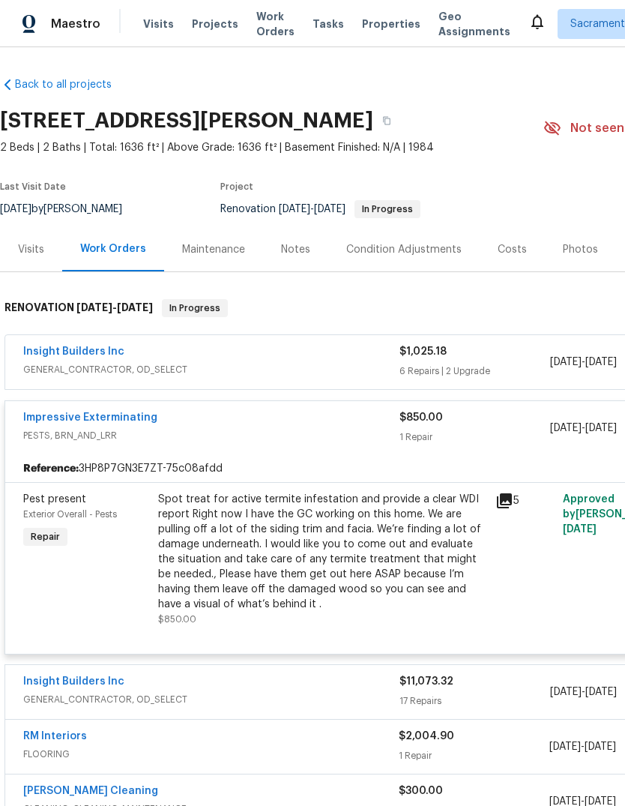
click at [68, 420] on link "Impressive Exterminating" at bounding box center [90, 417] width 134 height 10
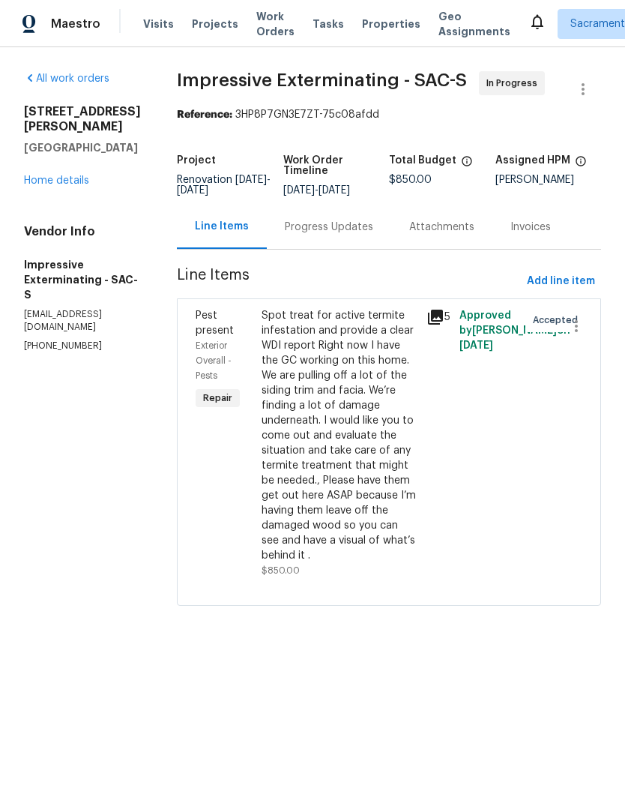
click at [351, 235] on div "Progress Updates" at bounding box center [329, 227] width 88 height 15
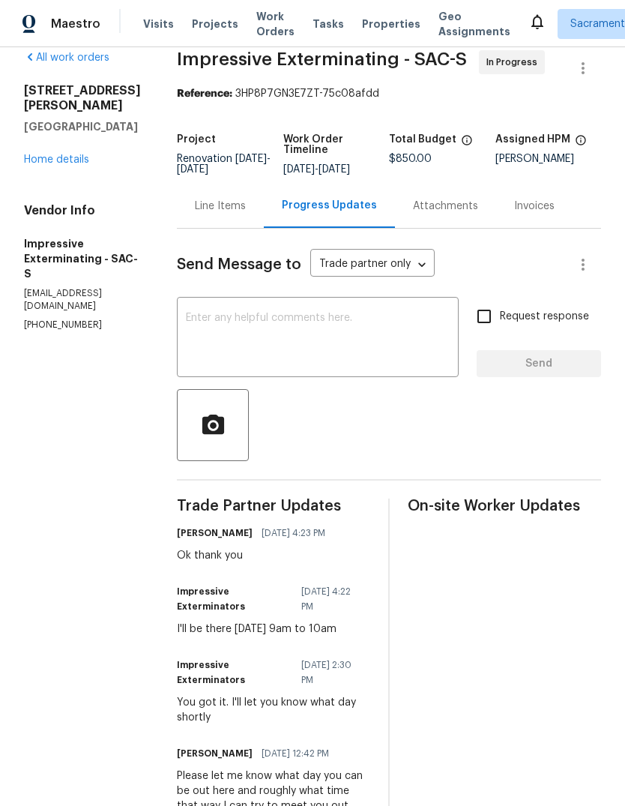
scroll to position [24, 0]
